Goal: Check status: Check status

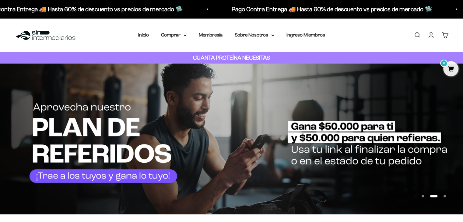
click at [430, 37] on link "Iniciar sesión" at bounding box center [431, 35] width 7 height 7
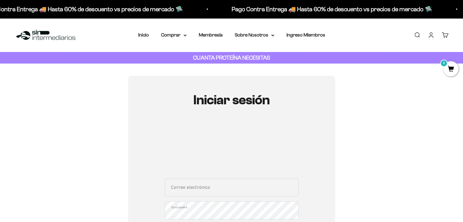
scroll to position [91, 0]
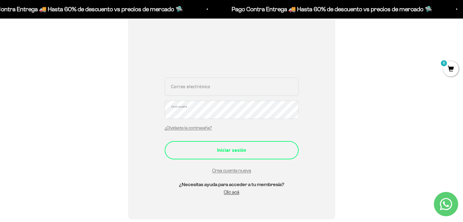
type input "pauloecheverriam@gmail.com"
click at [222, 153] on div "Iniciar sesión" at bounding box center [232, 150] width 110 height 8
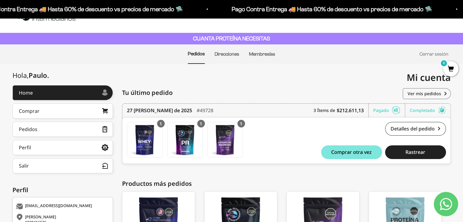
scroll to position [19, 0]
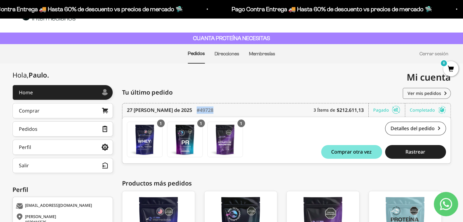
drag, startPoint x: 200, startPoint y: 110, endPoint x: 179, endPoint y: 112, distance: 21.1
click at [179, 112] on div "27 de agosto de 2025 #49728 3 Ítems de $212.611,13 Pagado Completado" at bounding box center [286, 109] width 319 height 13
copy div "#49728"
click at [410, 152] on span "Rastrear" at bounding box center [415, 151] width 20 height 5
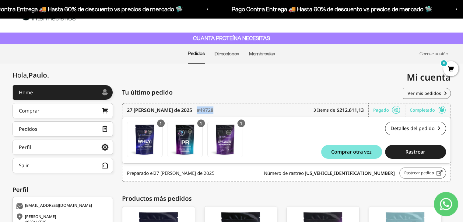
click at [415, 175] on link "Rastrear pedido" at bounding box center [422, 173] width 47 height 11
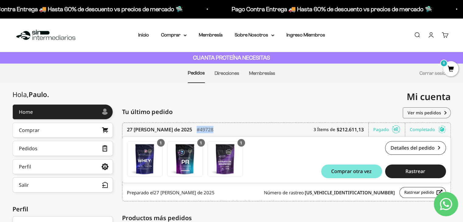
click at [44, 36] on img at bounding box center [46, 35] width 62 height 13
